Goal: Task Accomplishment & Management: Use online tool/utility

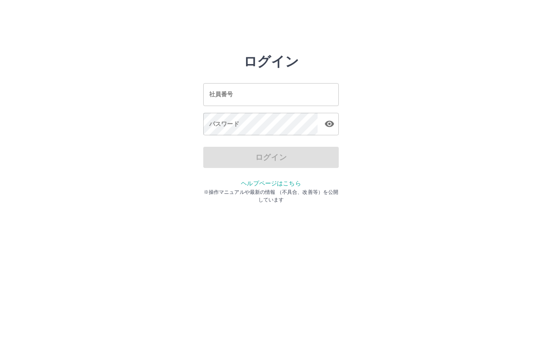
drag, startPoint x: 236, startPoint y: 91, endPoint x: 279, endPoint y: 100, distance: 43.4
click at [236, 91] on input "社員番号" at bounding box center [271, 94] width 136 height 22
type input "*******"
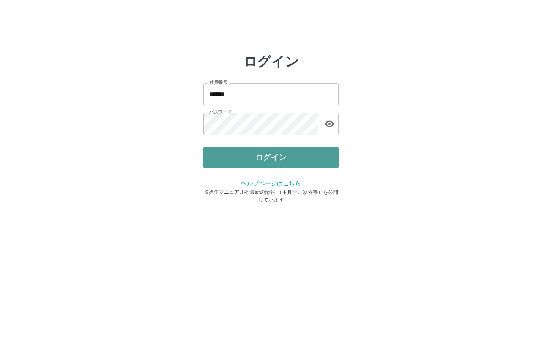
click at [218, 159] on button "ログイン" at bounding box center [271, 157] width 136 height 21
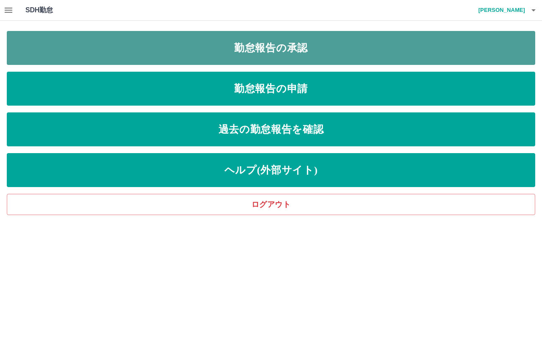
click at [366, 53] on link "勤怠報告の承認" at bounding box center [271, 48] width 529 height 34
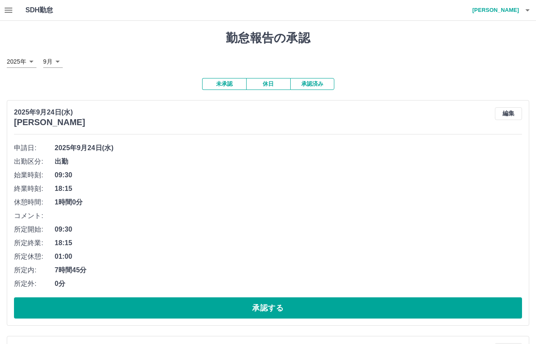
click at [220, 229] on span "09:30" at bounding box center [288, 229] width 467 height 10
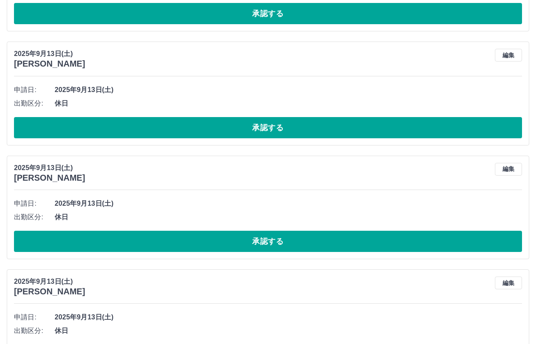
scroll to position [3015, 0]
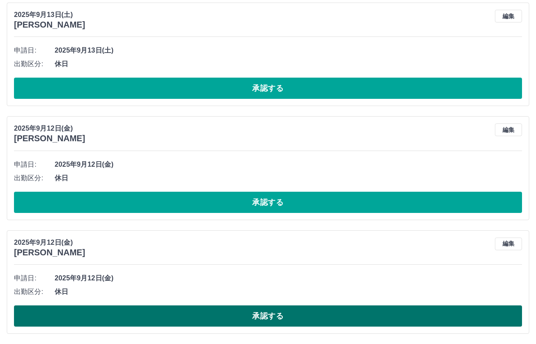
click at [335, 311] on button "承認する" at bounding box center [268, 315] width 508 height 21
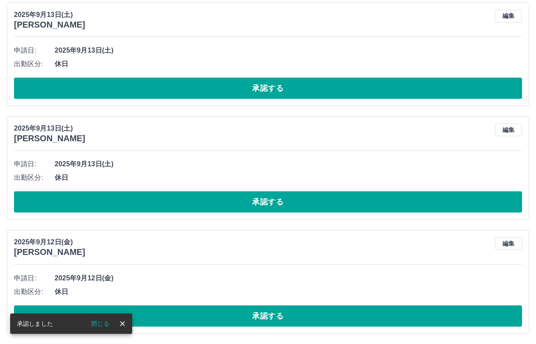
scroll to position [2902, 0]
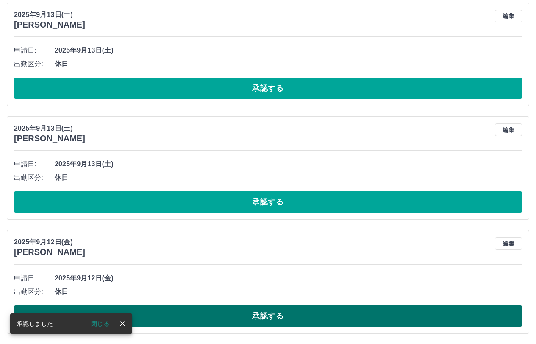
click at [260, 315] on button "承認する" at bounding box center [268, 315] width 508 height 21
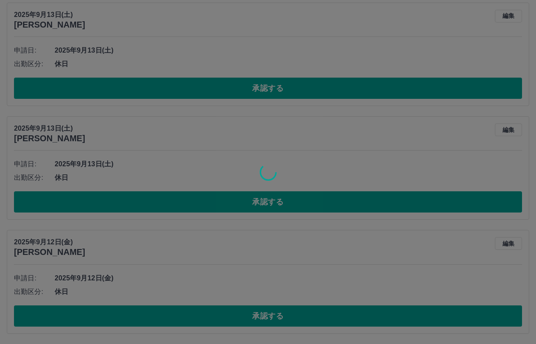
scroll to position [2788, 0]
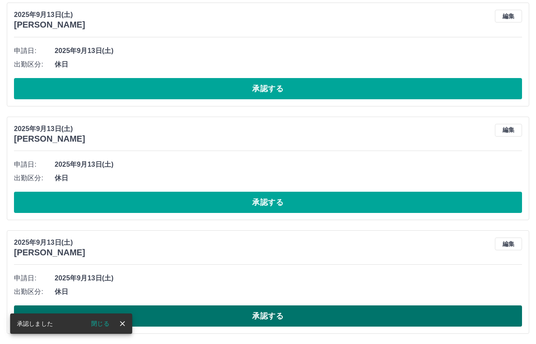
click at [241, 319] on button "承認する" at bounding box center [268, 315] width 508 height 21
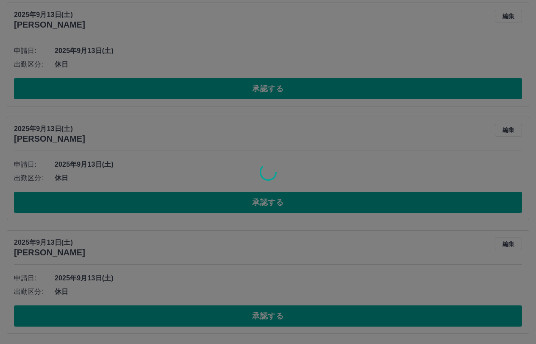
scroll to position [2674, 0]
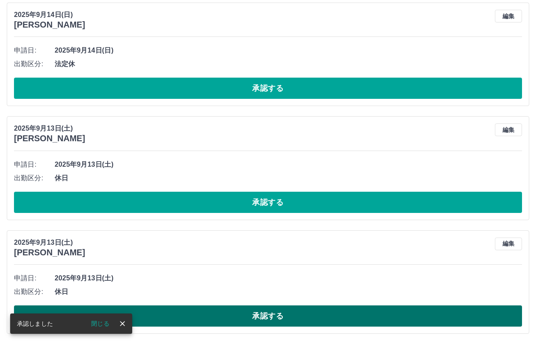
click at [266, 312] on button "承認する" at bounding box center [268, 315] width 508 height 21
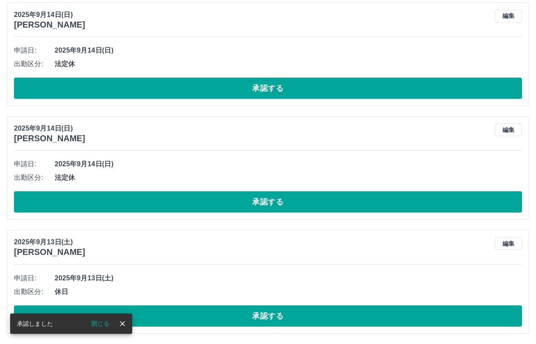
scroll to position [2561, 0]
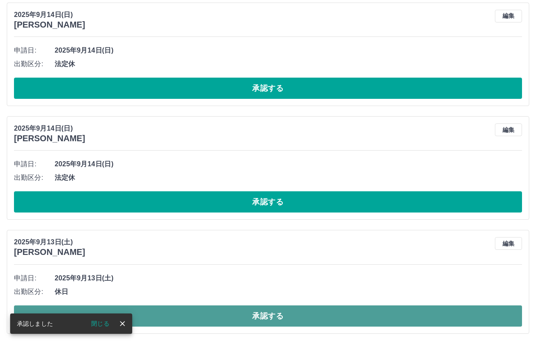
click at [255, 319] on button "承認する" at bounding box center [268, 315] width 508 height 21
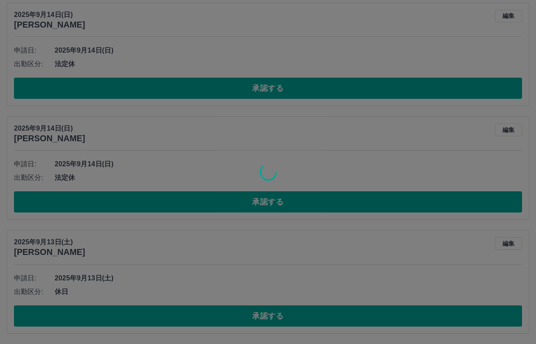
scroll to position [2447, 0]
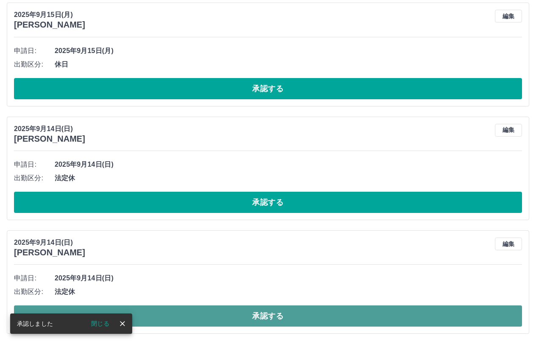
click at [264, 313] on button "承認する" at bounding box center [268, 315] width 508 height 21
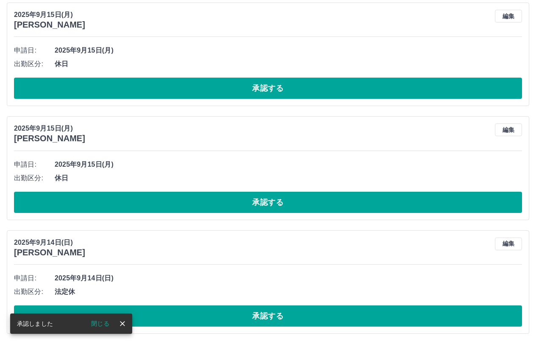
scroll to position [2333, 0]
click at [248, 313] on button "承認する" at bounding box center [268, 315] width 508 height 21
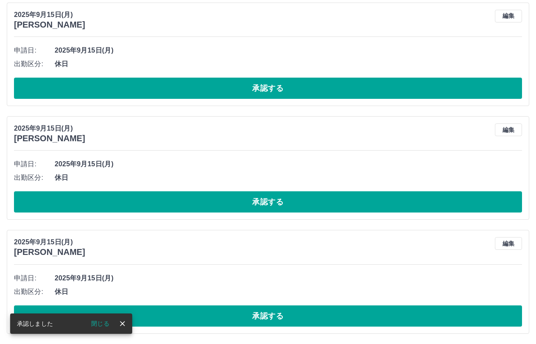
scroll to position [2220, 0]
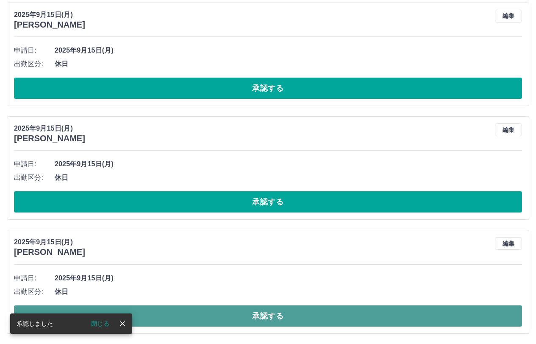
click at [236, 316] on button "承認する" at bounding box center [268, 315] width 508 height 21
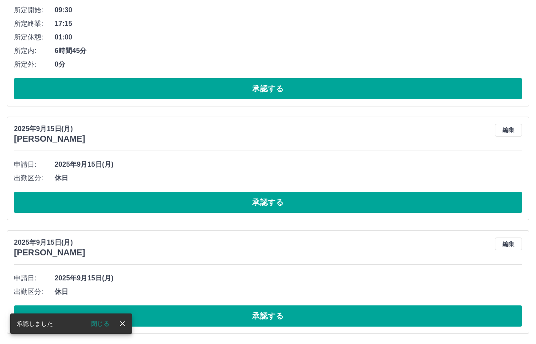
scroll to position [2106, 0]
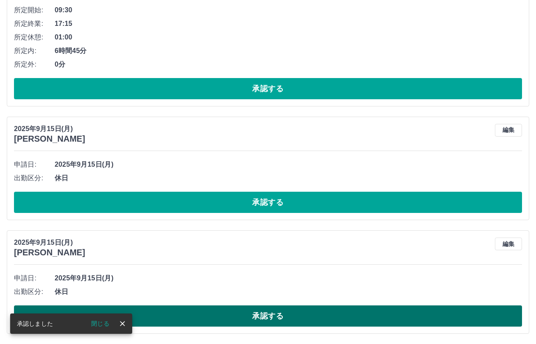
click at [246, 311] on button "承認する" at bounding box center [268, 315] width 508 height 21
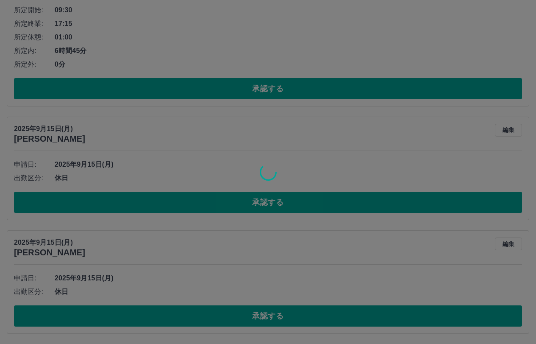
scroll to position [1992, 0]
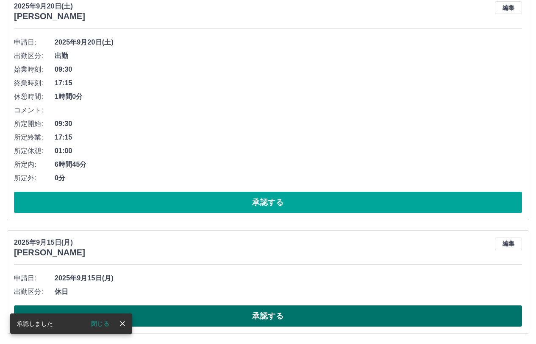
click at [248, 313] on button "承認する" at bounding box center [268, 315] width 508 height 21
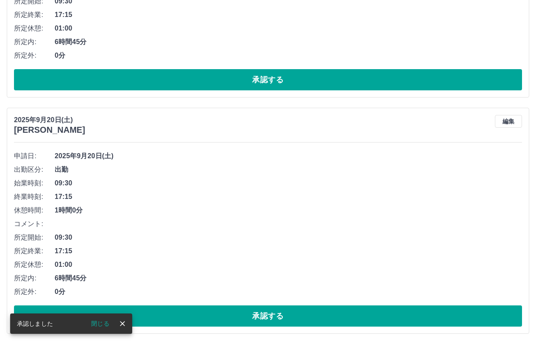
scroll to position [1879, 0]
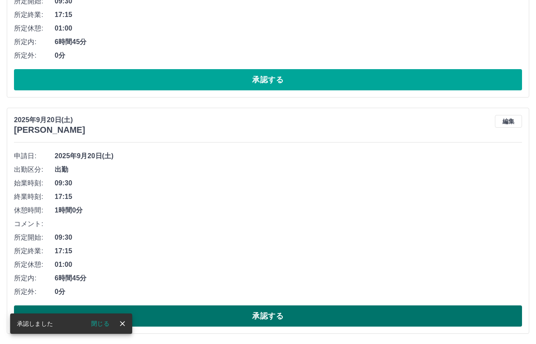
click at [270, 314] on button "承認する" at bounding box center [268, 315] width 508 height 21
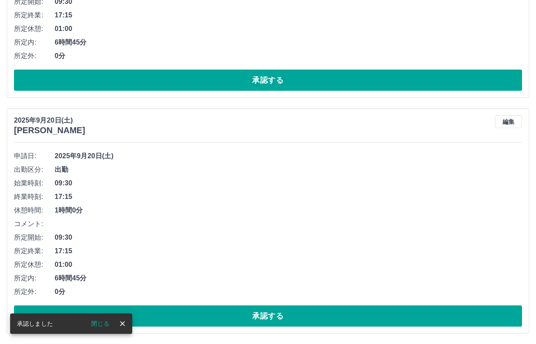
scroll to position [1643, 0]
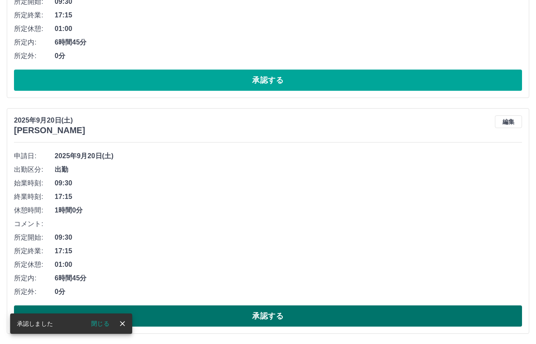
click at [267, 307] on button "承認する" at bounding box center [268, 315] width 508 height 21
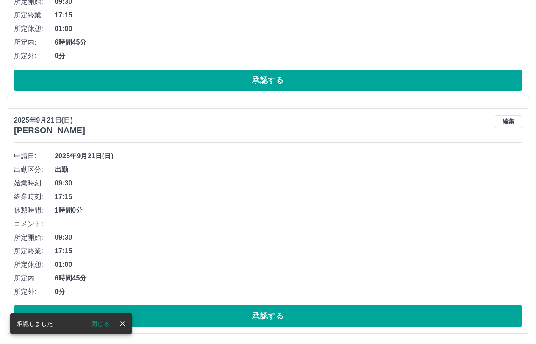
scroll to position [1407, 0]
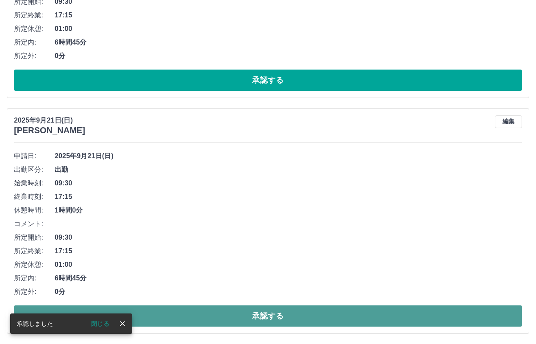
click at [277, 316] on button "承認する" at bounding box center [268, 315] width 508 height 21
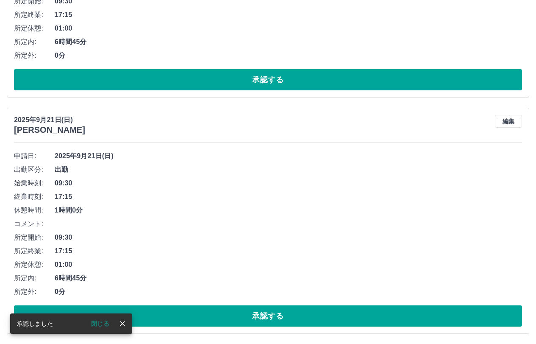
scroll to position [1171, 0]
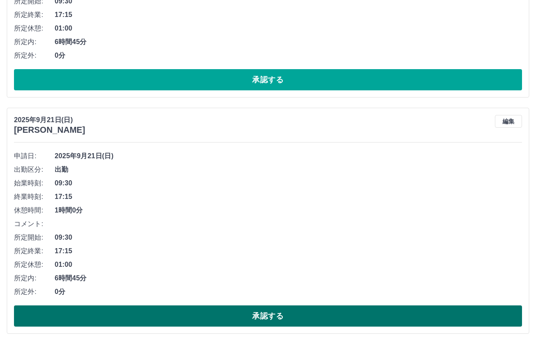
click at [159, 312] on button "承認する" at bounding box center [268, 315] width 508 height 21
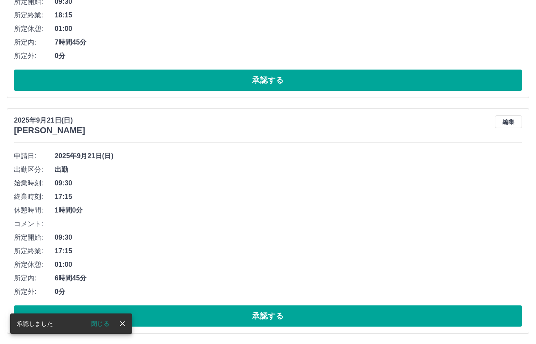
scroll to position [935, 0]
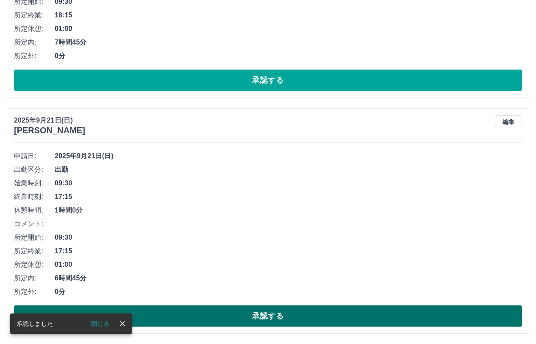
click at [244, 317] on button "承認する" at bounding box center [268, 315] width 508 height 21
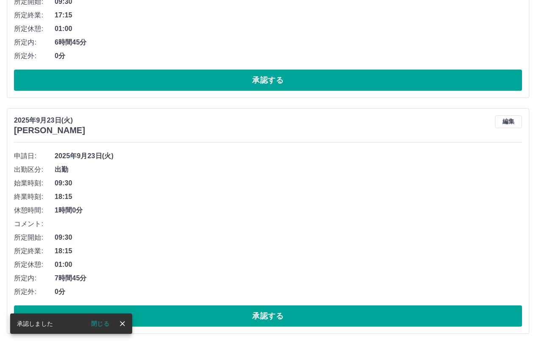
scroll to position [700, 0]
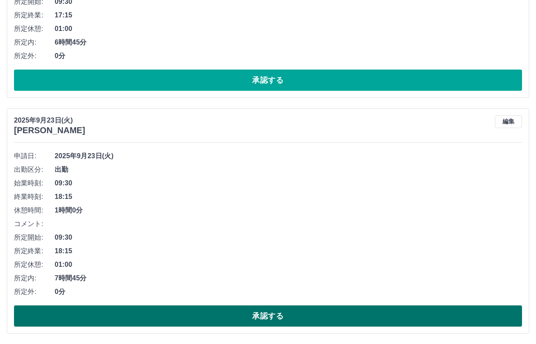
click at [166, 316] on button "承認する" at bounding box center [268, 315] width 508 height 21
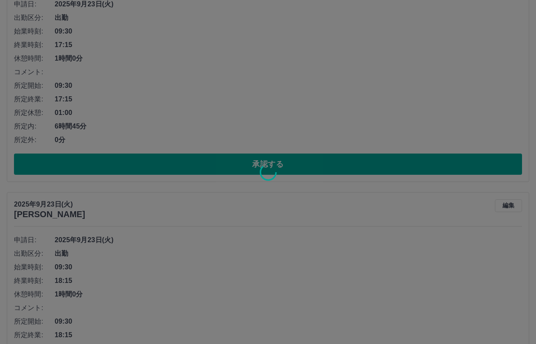
scroll to position [464, 0]
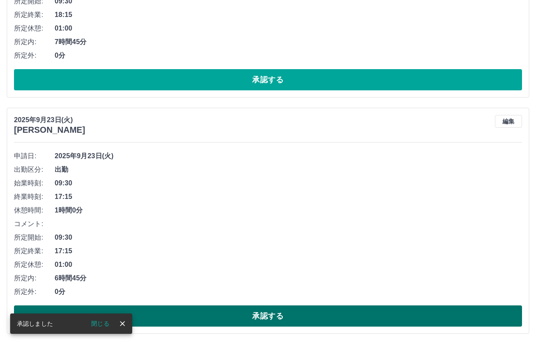
click at [203, 315] on button "承認する" at bounding box center [268, 315] width 508 height 21
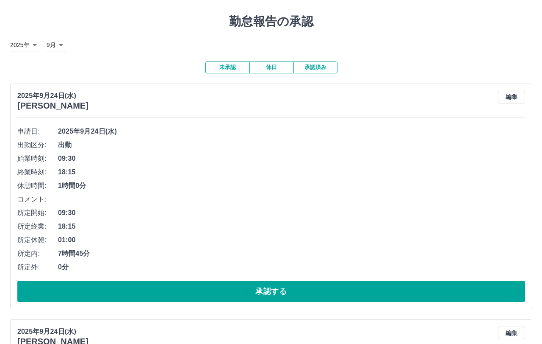
scroll to position [0, 0]
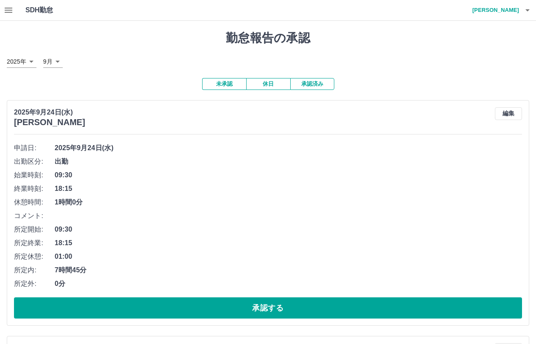
click at [525, 12] on icon "button" at bounding box center [527, 10] width 10 height 10
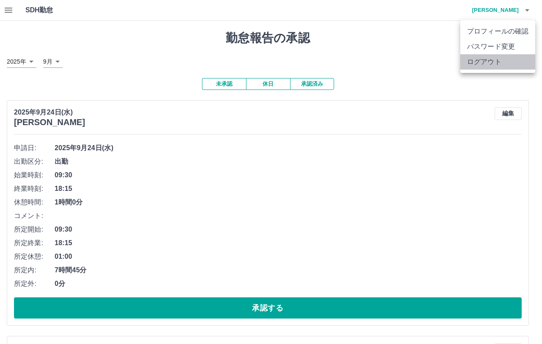
click at [502, 65] on li "ログアウト" at bounding box center [498, 61] width 75 height 15
